Goal: Complete application form

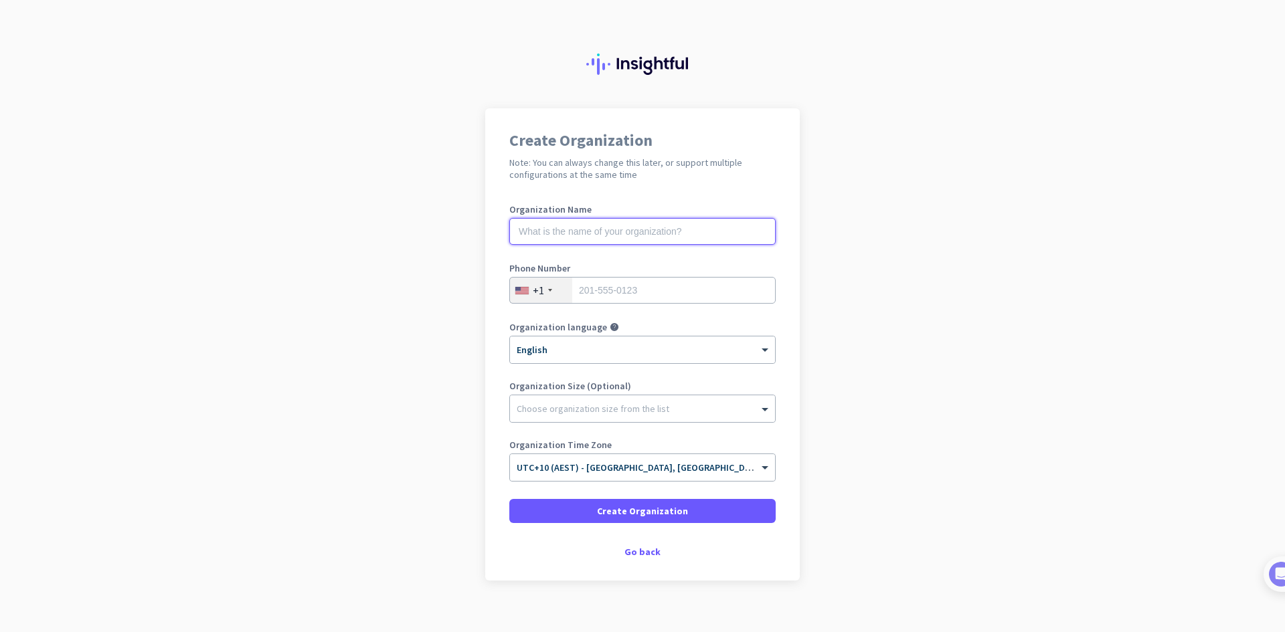
click at [624, 232] on input "text" at bounding box center [642, 231] width 266 height 27
type input "Altzero Pty Ltd"
click at [548, 294] on div "+1" at bounding box center [541, 290] width 62 height 25
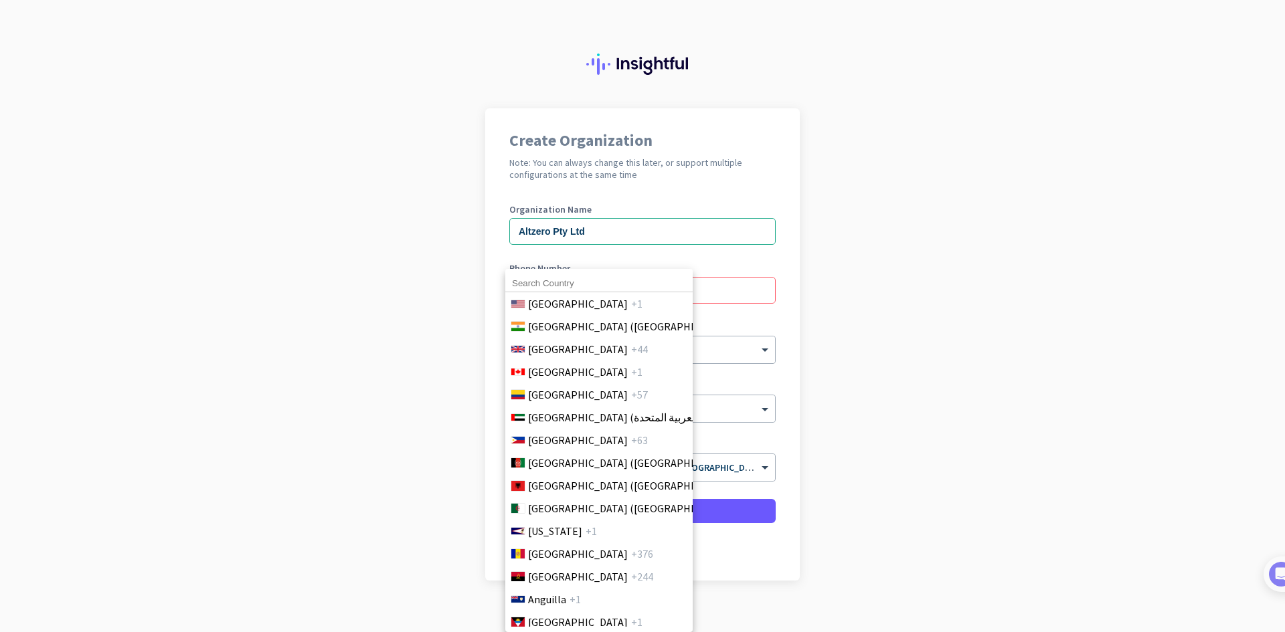
click at [548, 282] on input at bounding box center [598, 283] width 187 height 17
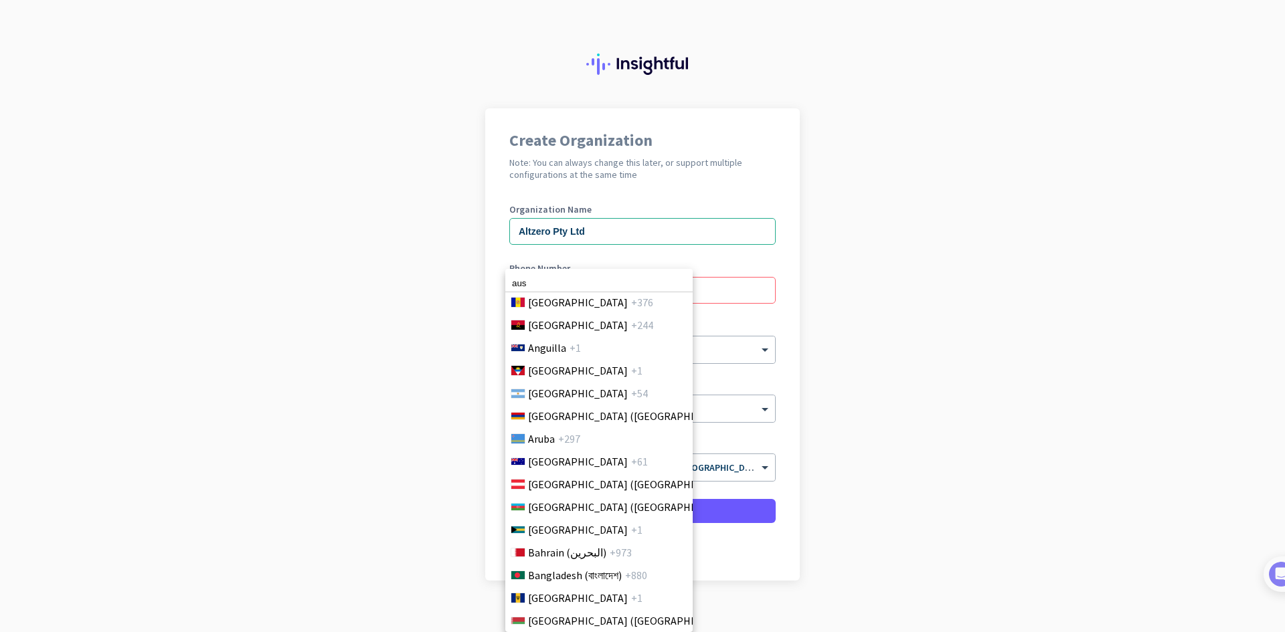
scroll to position [259, 0]
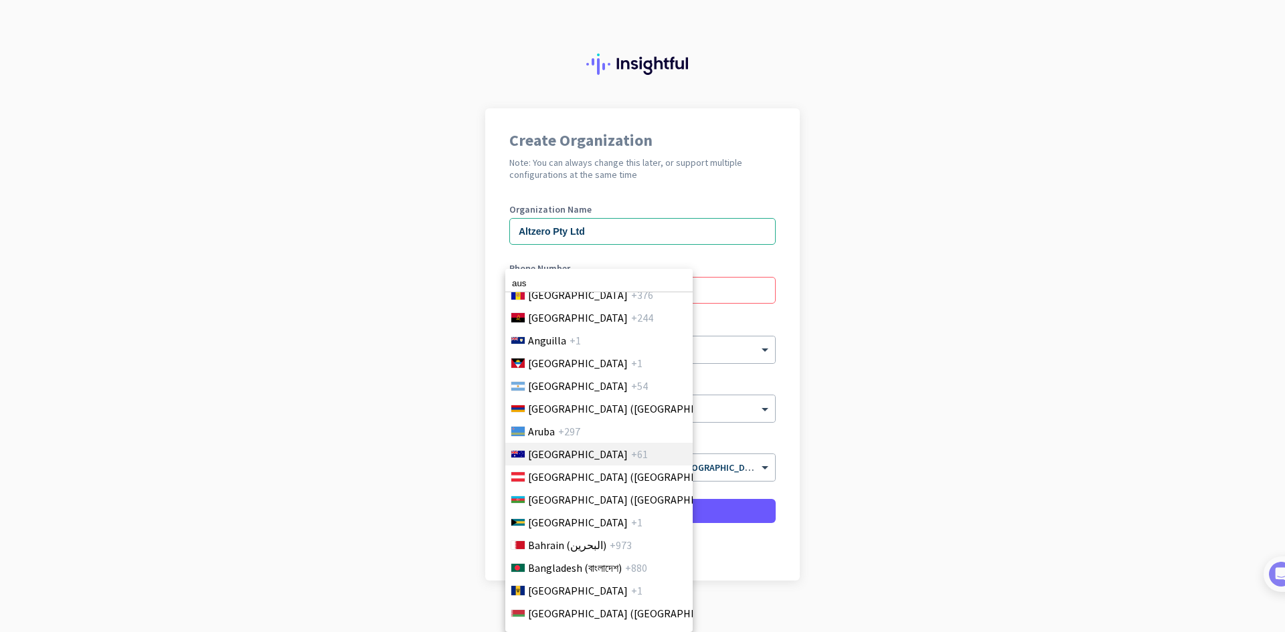
type input "aus"
click at [552, 455] on span "[GEOGRAPHIC_DATA]" at bounding box center [578, 454] width 100 height 16
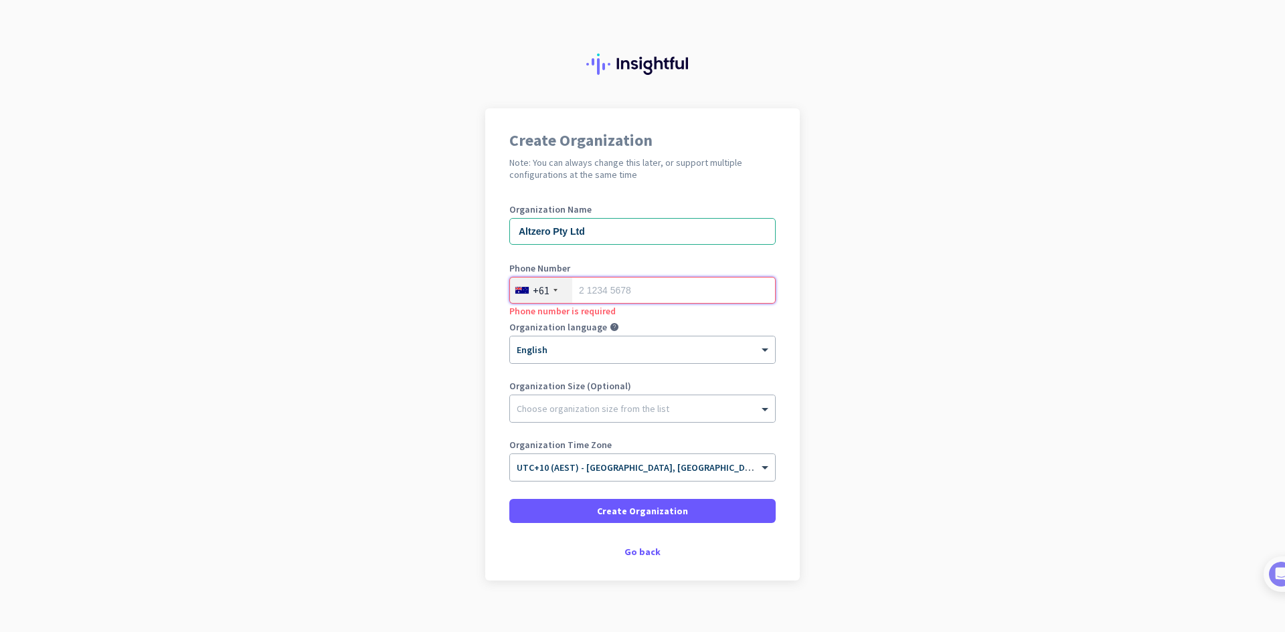
click at [618, 301] on input "tel" at bounding box center [642, 290] width 266 height 27
click at [616, 296] on input "tel" at bounding box center [642, 290] width 266 height 27
type input "430860292"
click at [621, 405] on div at bounding box center [642, 405] width 265 height 13
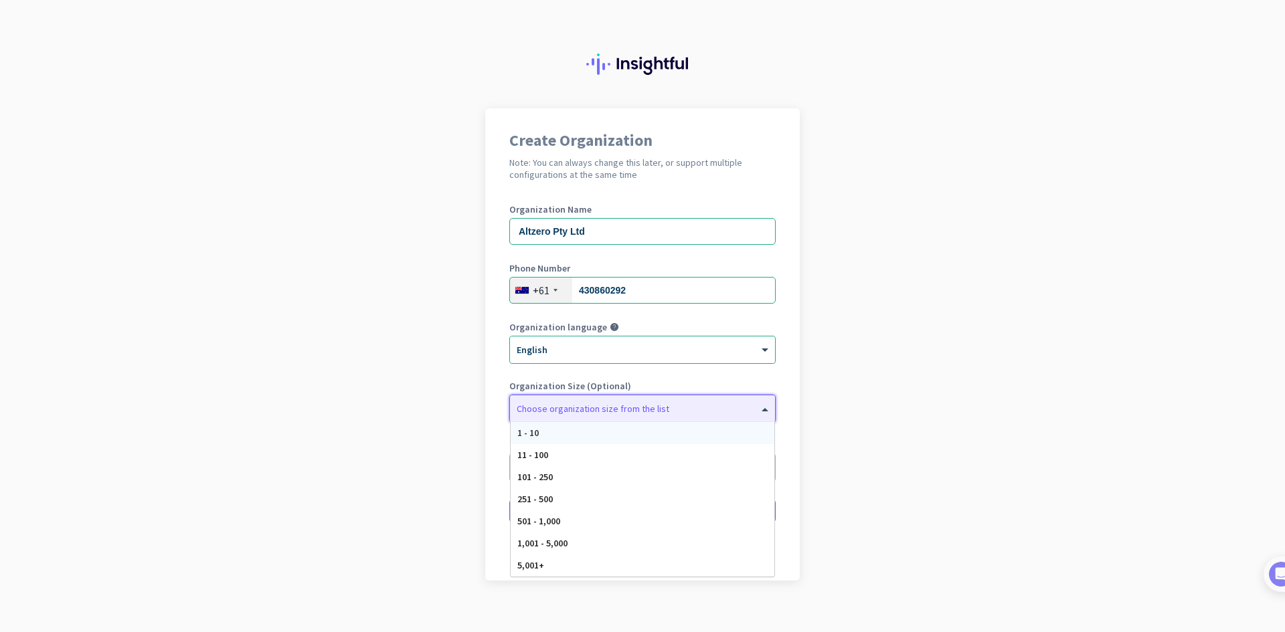
click at [586, 432] on div "1 - 10" at bounding box center [643, 433] width 264 height 22
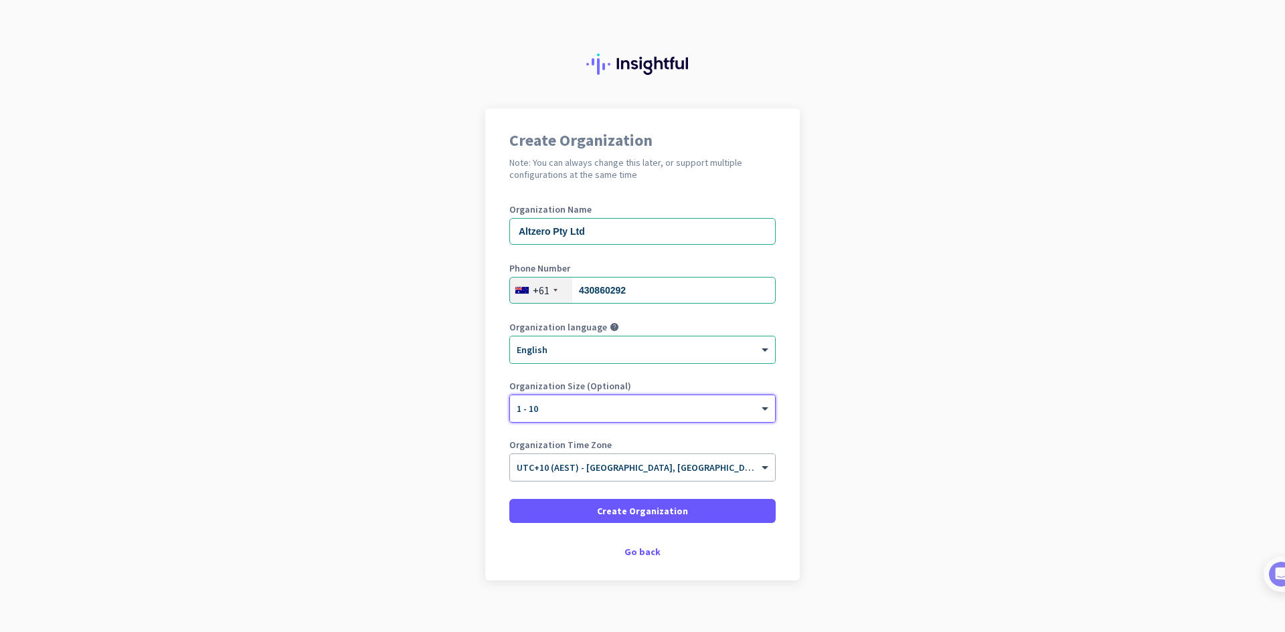
scroll to position [15, 0]
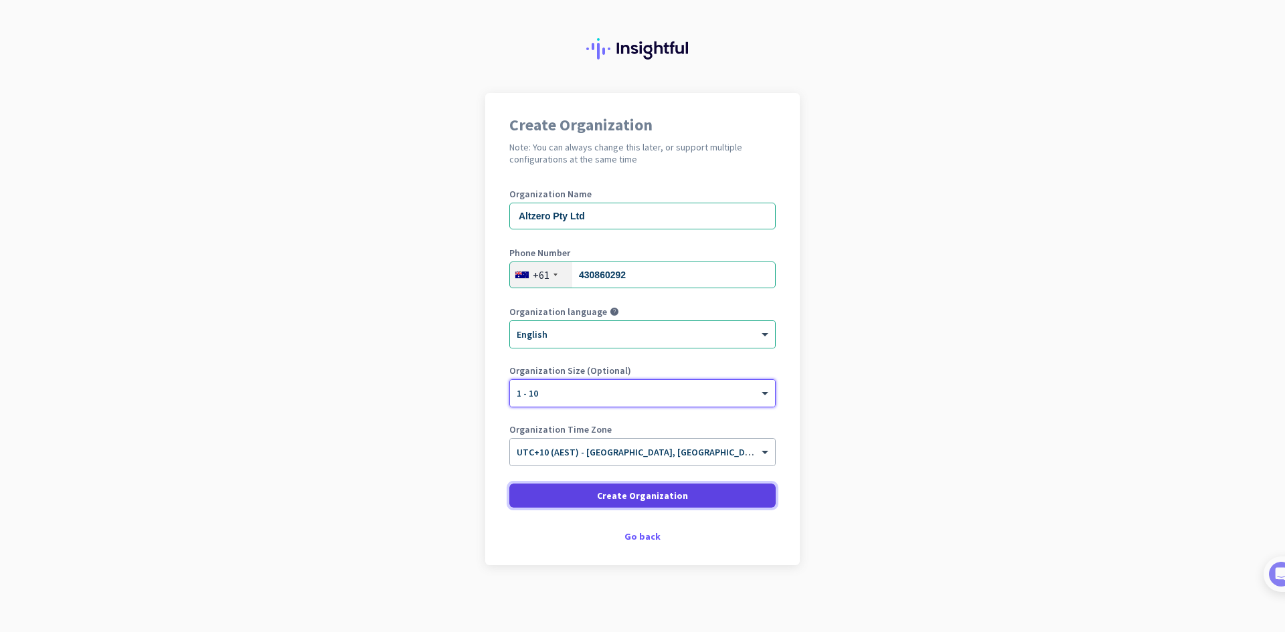
click at [699, 494] on span at bounding box center [642, 496] width 266 height 32
click at [632, 499] on span "Create Organization" at bounding box center [642, 495] width 91 height 13
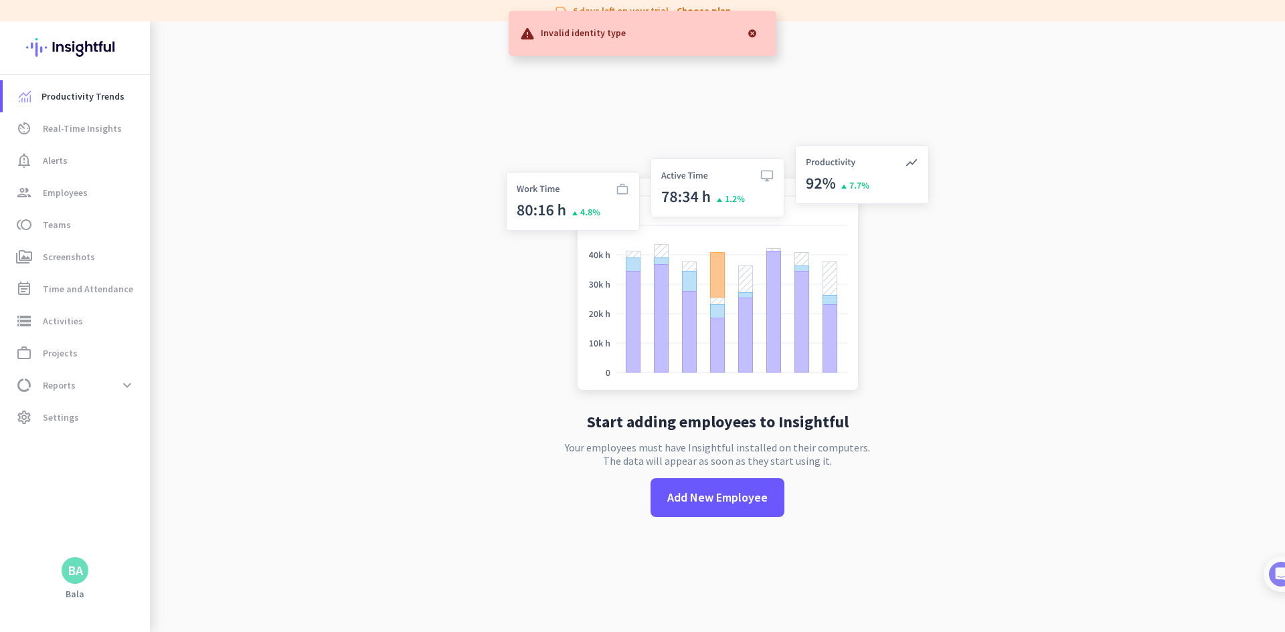
click at [750, 31] on div at bounding box center [752, 33] width 27 height 27
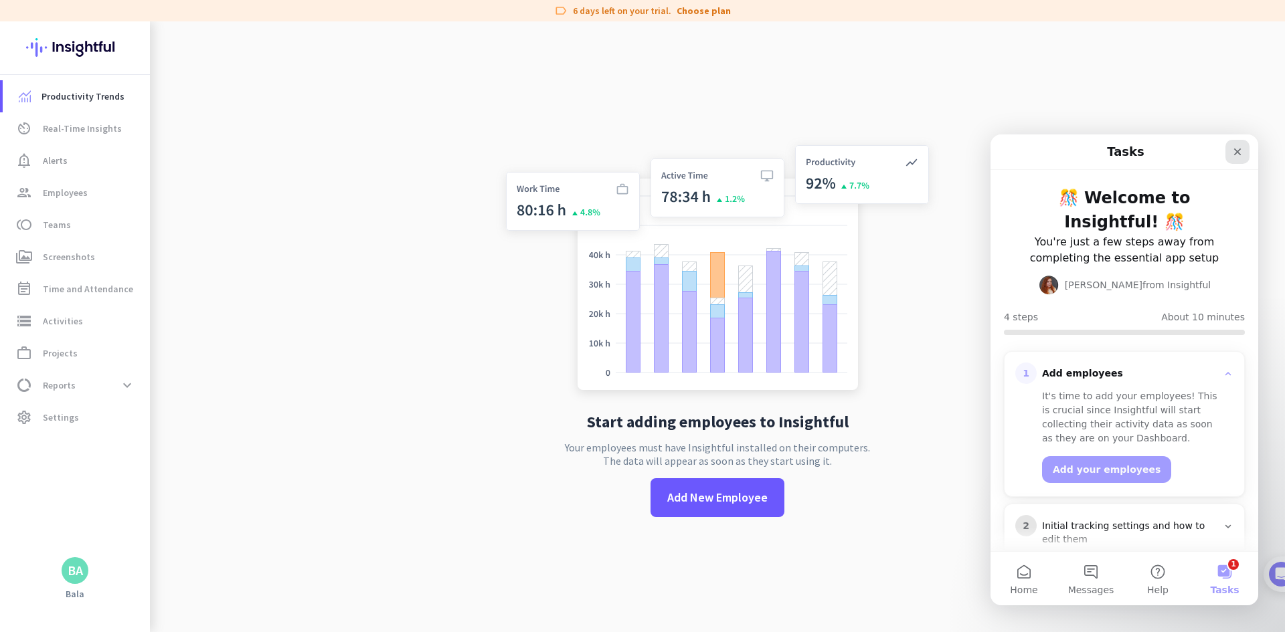
click at [1237, 155] on icon "Close" at bounding box center [1237, 152] width 11 height 11
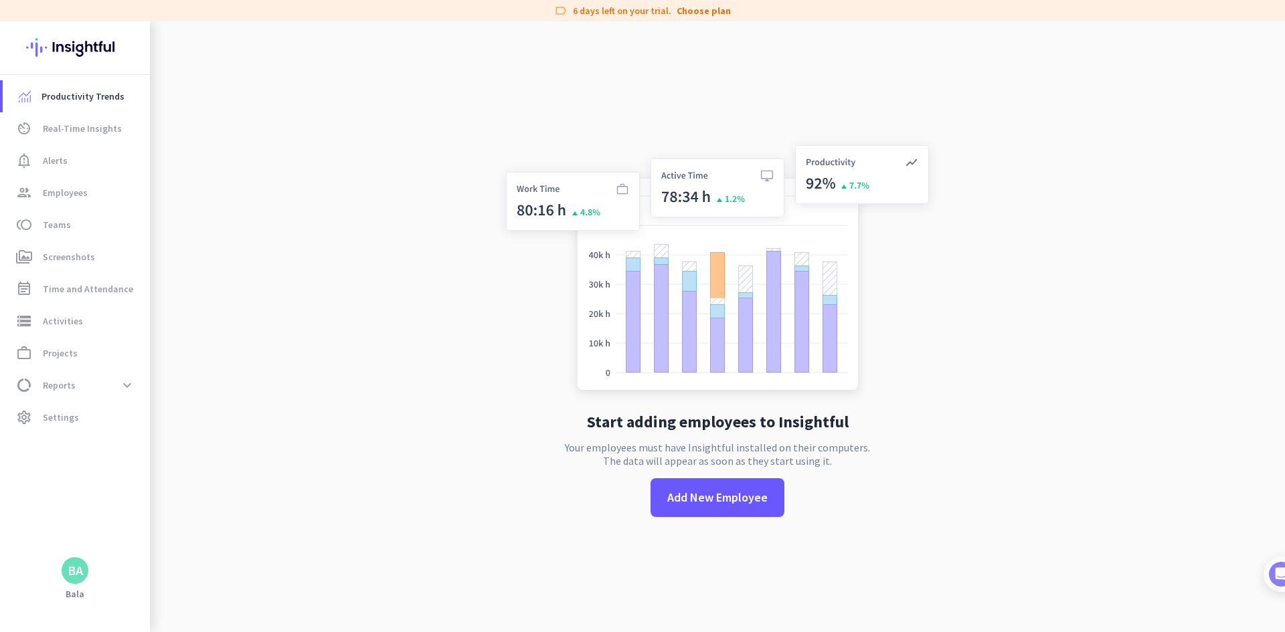
click at [347, 308] on app-no-employees "Start adding employees to Insightful Your employees must have Insightful instal…" at bounding box center [717, 337] width 1135 height 632
